Goal: Navigation & Orientation: Find specific page/section

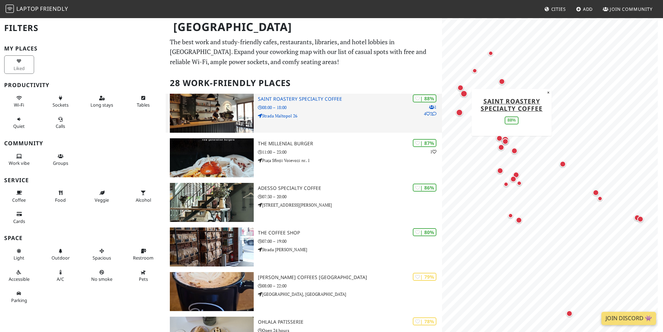
click at [217, 127] on img at bounding box center [212, 113] width 84 height 39
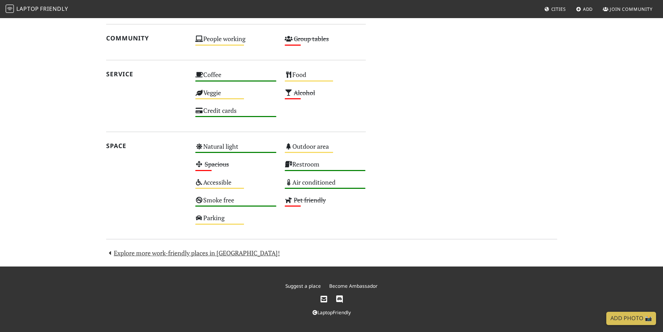
scroll to position [200, 0]
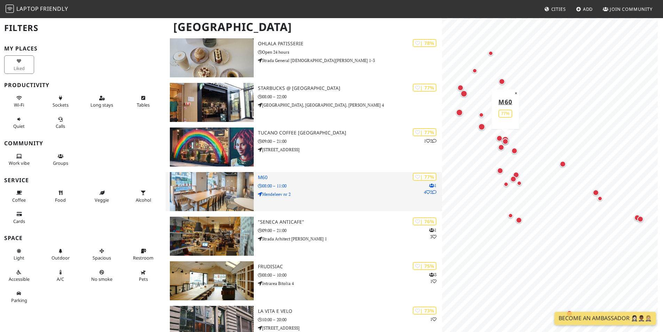
scroll to position [279, 0]
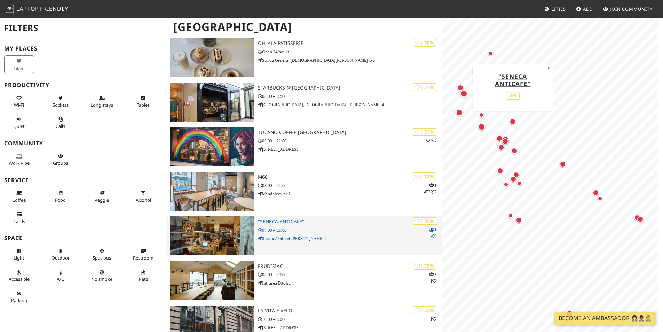
click at [230, 246] on img at bounding box center [212, 235] width 84 height 39
